Goal: Task Accomplishment & Management: Use online tool/utility

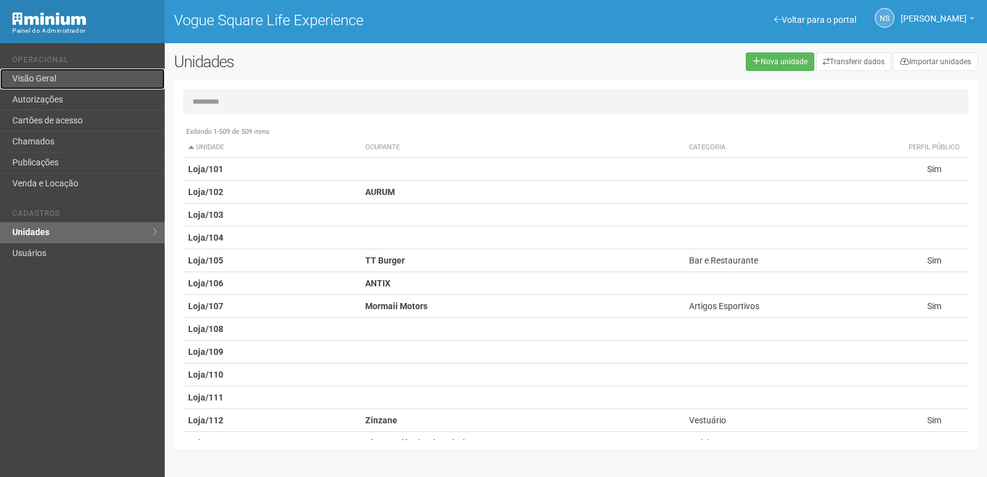
click at [118, 76] on link "Visão Geral" at bounding box center [82, 78] width 165 height 21
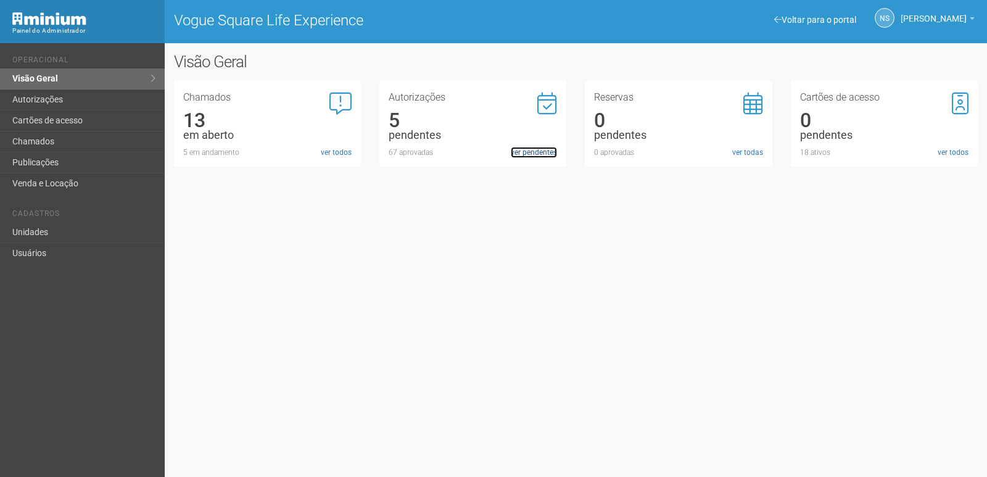
click at [524, 150] on link "ver pendentes" at bounding box center [534, 152] width 46 height 11
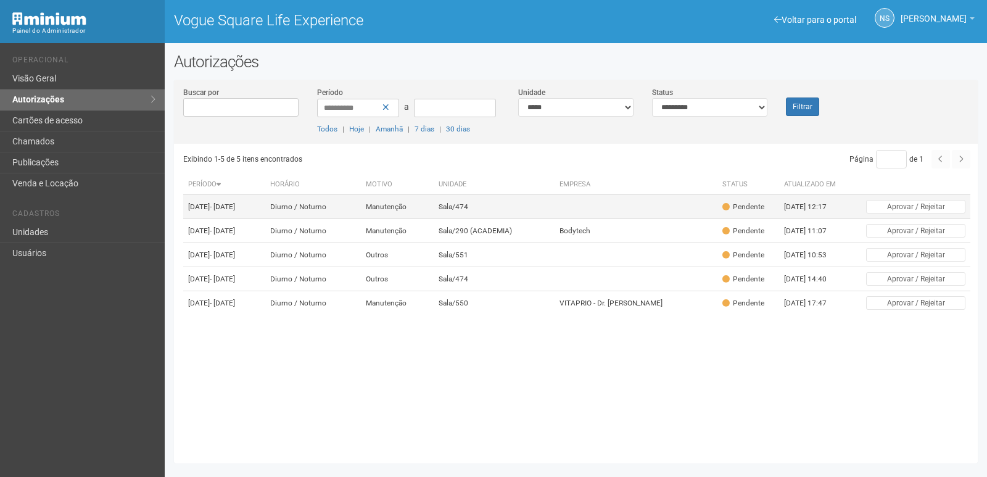
click at [522, 205] on td "Sala/474" at bounding box center [493, 207] width 120 height 24
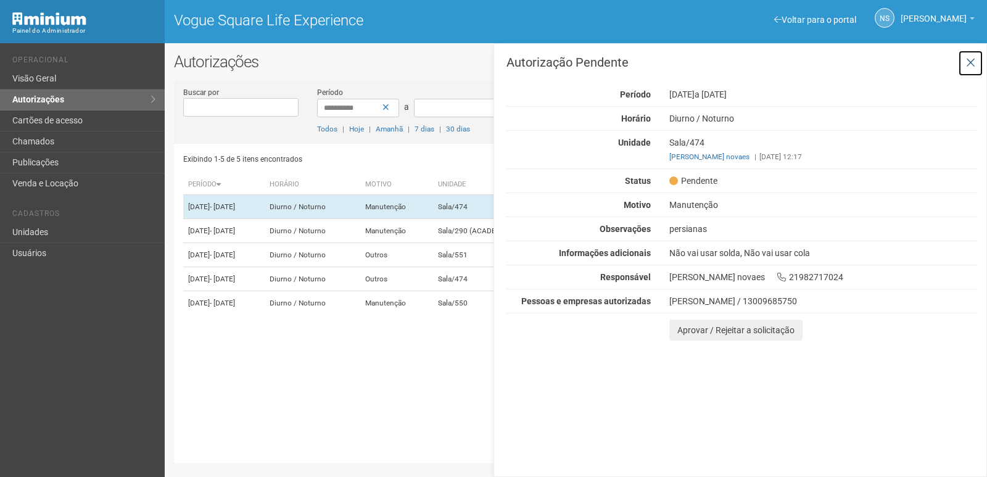
click at [967, 57] on icon at bounding box center [970, 63] width 9 height 12
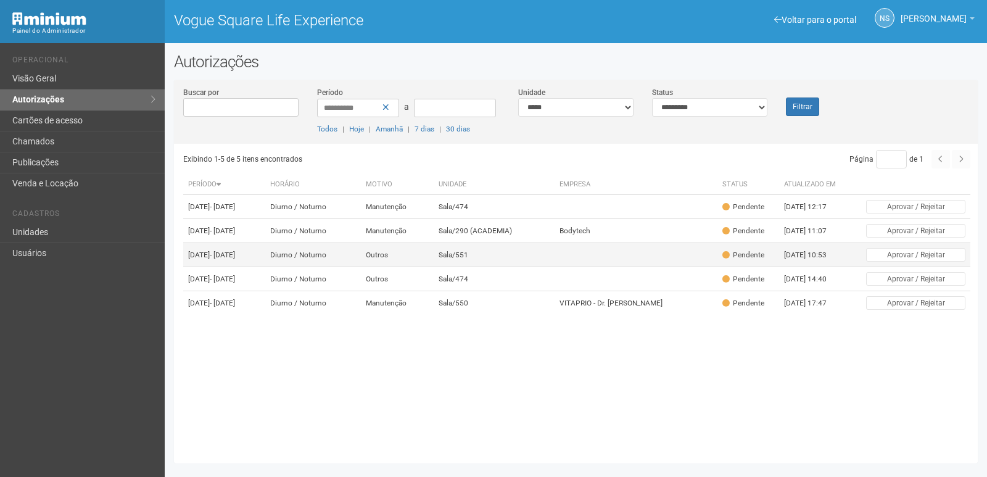
click at [633, 267] on td at bounding box center [635, 255] width 163 height 24
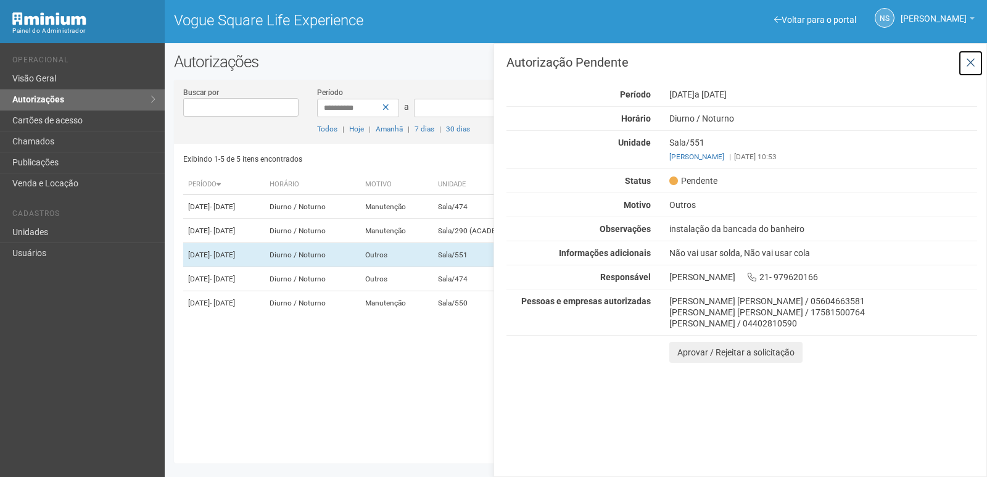
click at [964, 70] on button at bounding box center [970, 63] width 25 height 27
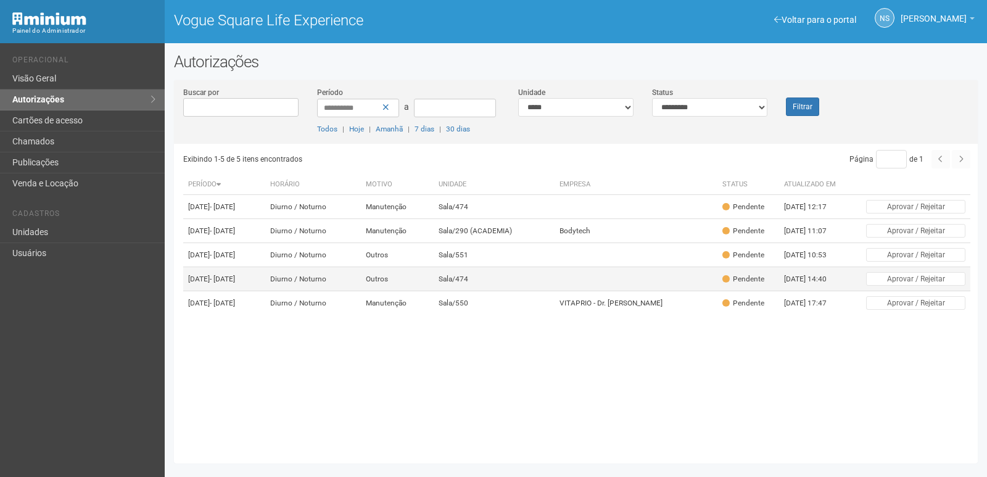
click at [361, 291] on td "Diurno / Noturno" at bounding box center [313, 279] width 96 height 24
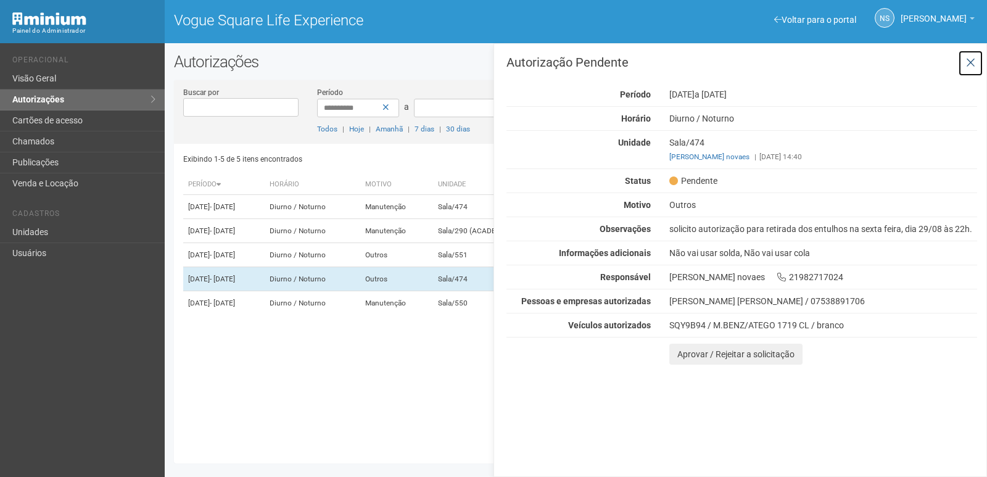
click at [967, 63] on icon at bounding box center [970, 63] width 9 height 12
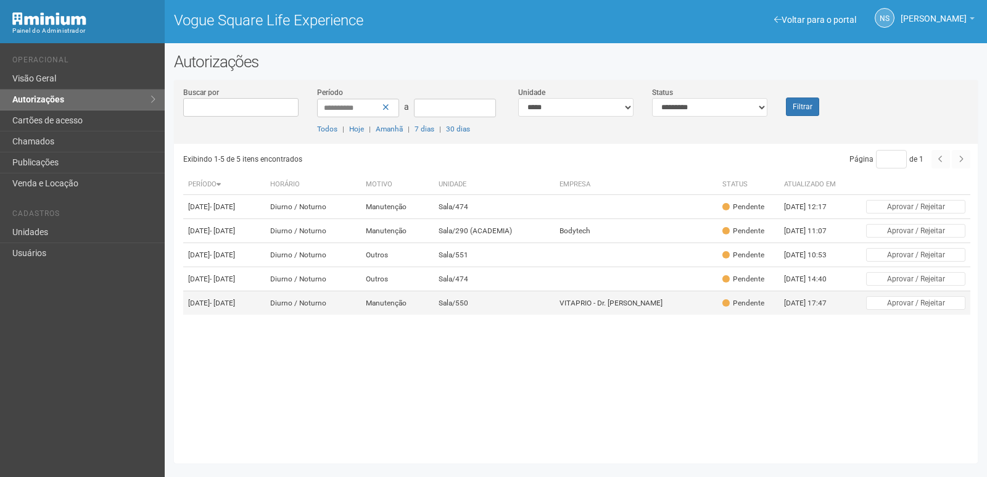
click at [499, 315] on td "Sala/550" at bounding box center [493, 303] width 120 height 24
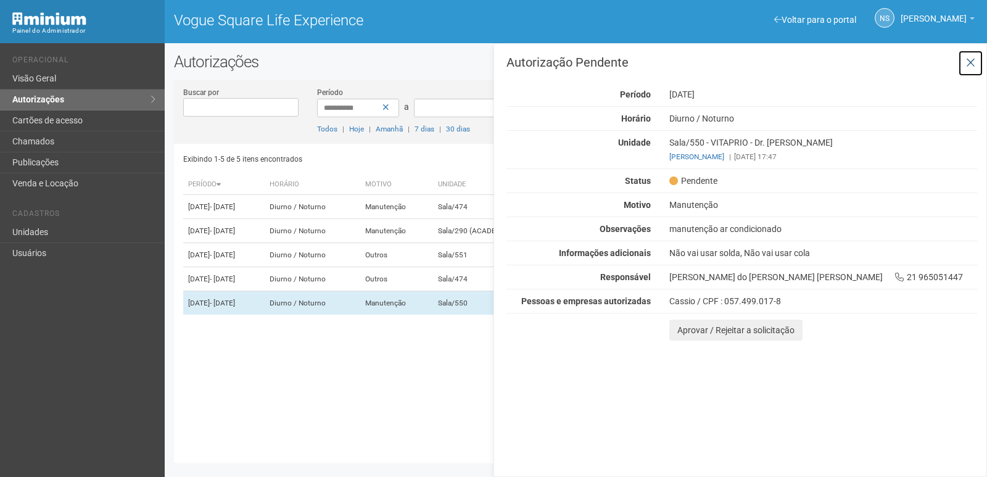
click at [969, 62] on icon at bounding box center [970, 63] width 9 height 12
